Goal: Transaction & Acquisition: Obtain resource

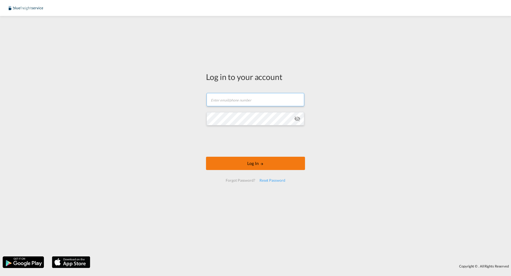
type input "[PERSON_NAME][EMAIL_ADDRESS][PERSON_NAME][DOMAIN_NAME]"
click at [237, 164] on button "Log In" at bounding box center [255, 163] width 99 height 13
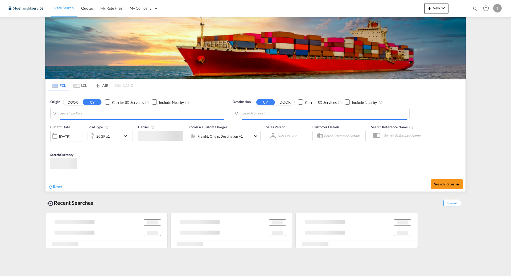
type input "[GEOGRAPHIC_DATA], [GEOGRAPHIC_DATA]"
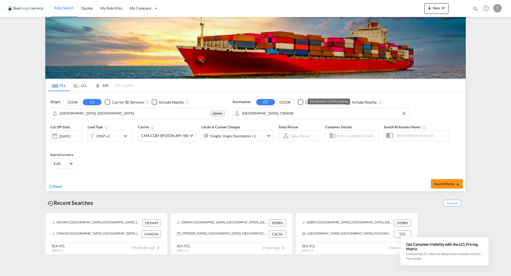
click at [258, 115] on input "[GEOGRAPHIC_DATA], CNHGW" at bounding box center [324, 114] width 164 height 8
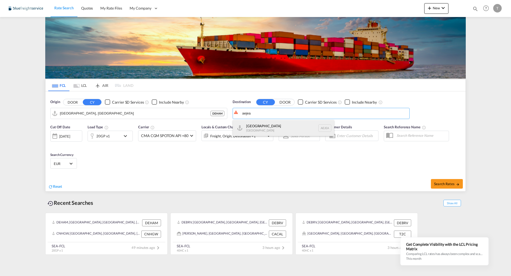
click at [272, 129] on div "[GEOGRAPHIC_DATA] [GEOGRAPHIC_DATA]" at bounding box center [283, 128] width 101 height 16
type input "[GEOGRAPHIC_DATA], [GEOGRAPHIC_DATA]"
click at [99, 137] on div "20GP x1" at bounding box center [103, 136] width 14 height 7
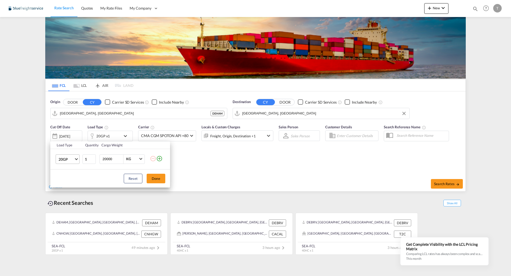
click at [69, 160] on span "20GP" at bounding box center [66, 159] width 15 height 5
click at [72, 187] on md-option "40HC" at bounding box center [72, 185] width 36 height 13
click at [154, 182] on button "Done" at bounding box center [156, 179] width 19 height 10
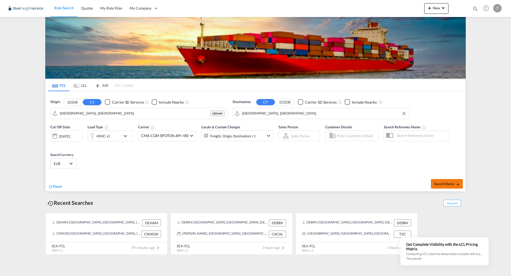
click at [446, 183] on span "Search Rates" at bounding box center [447, 184] width 26 height 4
type input "DEHAM to AEJEA / [DATE]"
